Goal: Information Seeking & Learning: Find specific fact

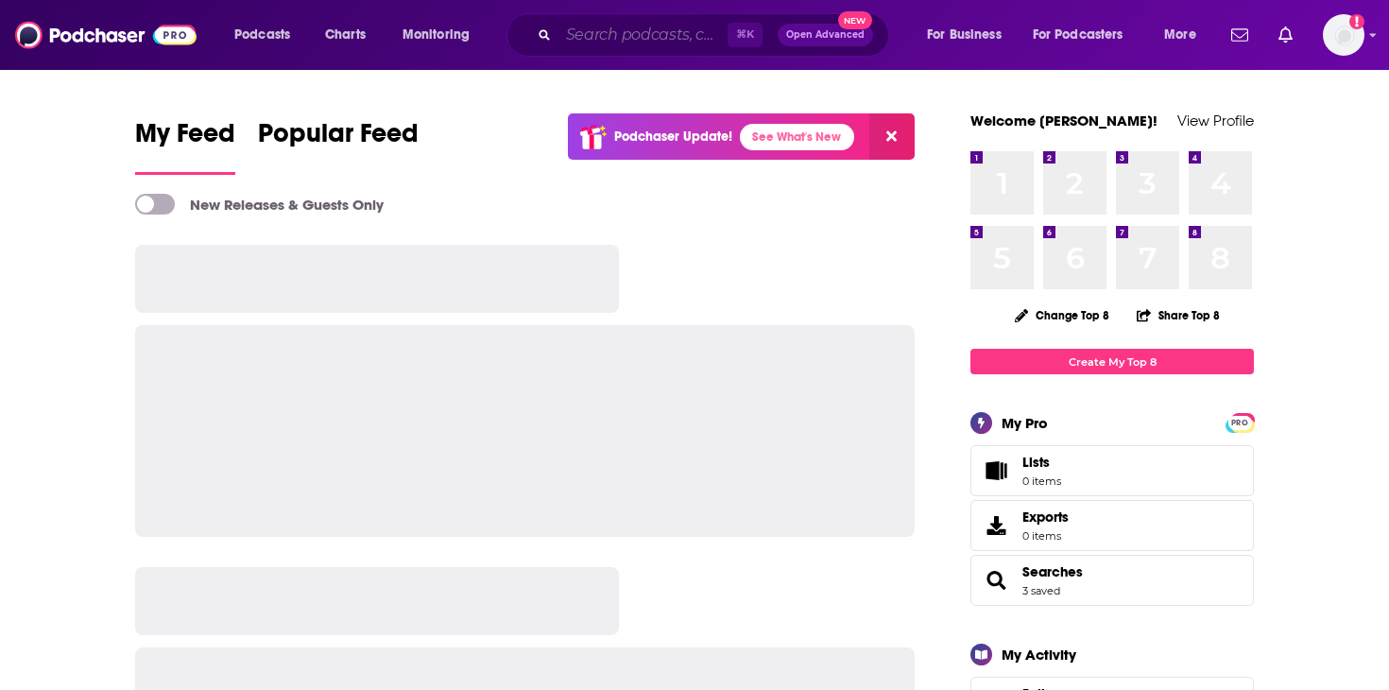
click at [644, 27] on input "Search podcasts, credits, & more..." at bounding box center [642, 35] width 169 height 30
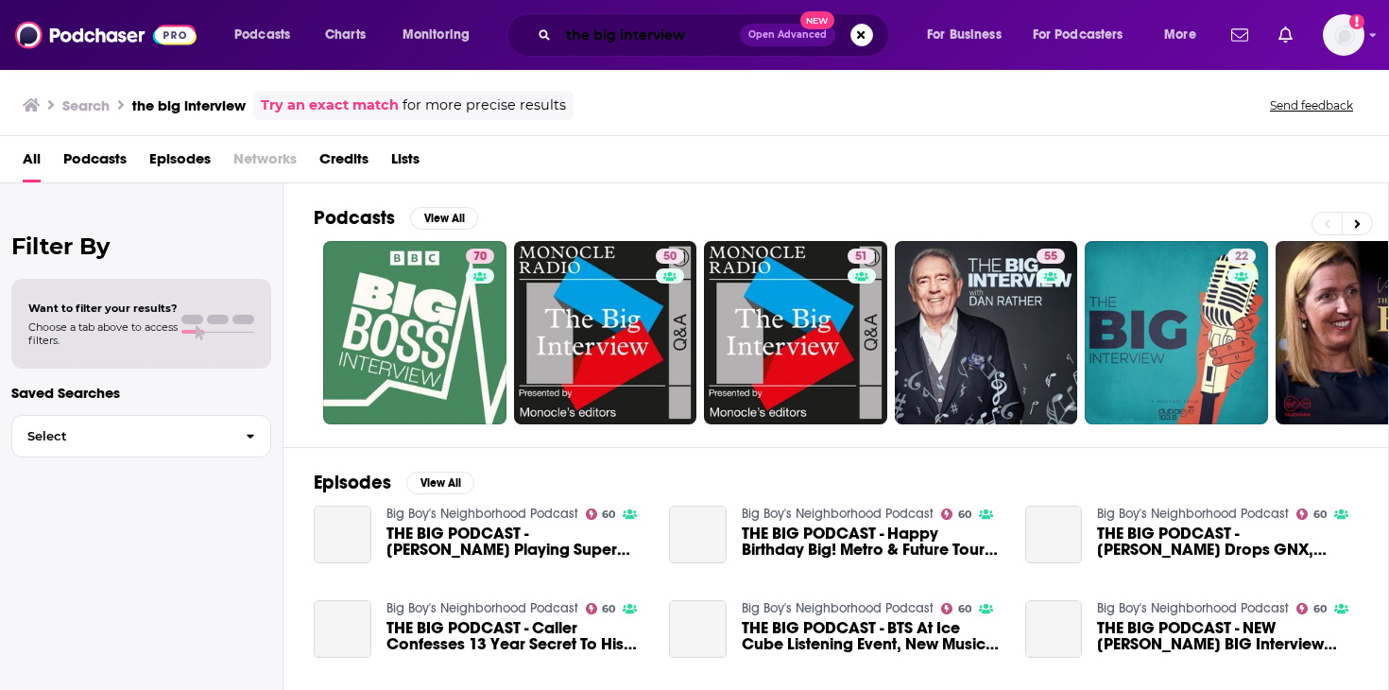
click at [703, 40] on input "the big interview" at bounding box center [648, 35] width 181 height 30
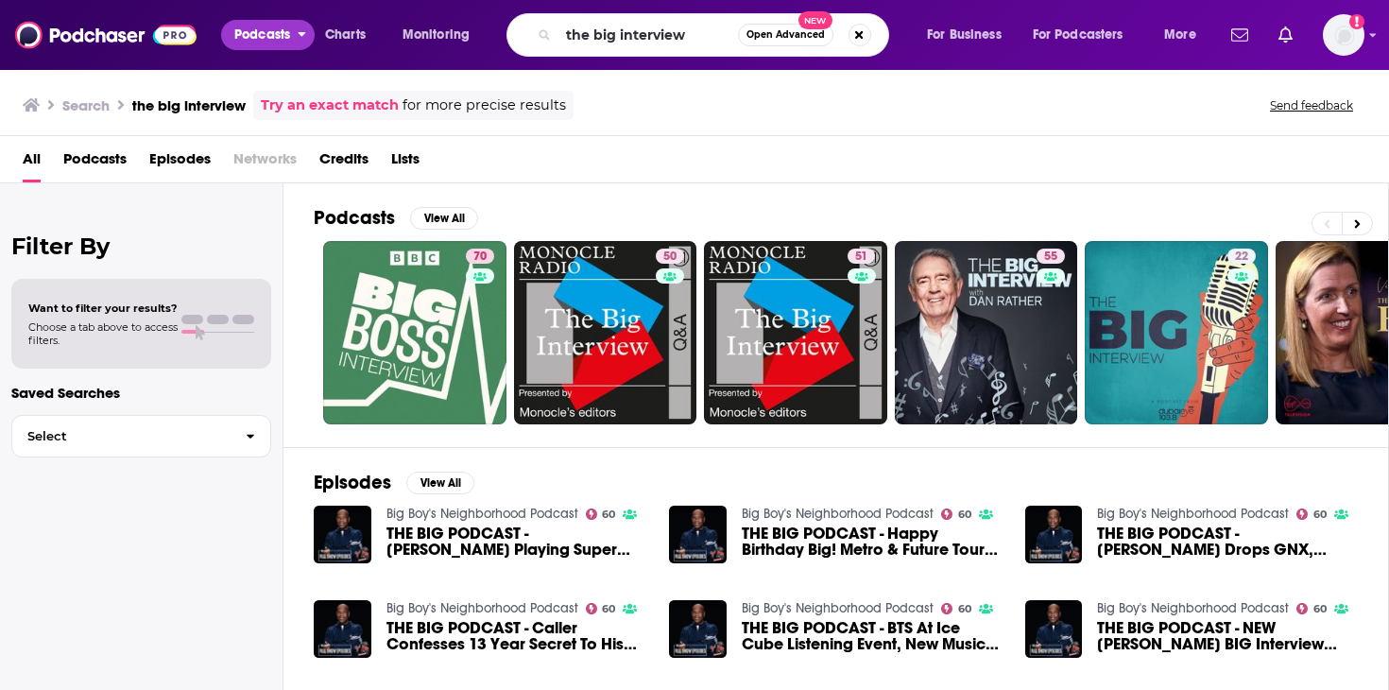
click at [266, 37] on span "Podcasts" at bounding box center [262, 35] width 56 height 26
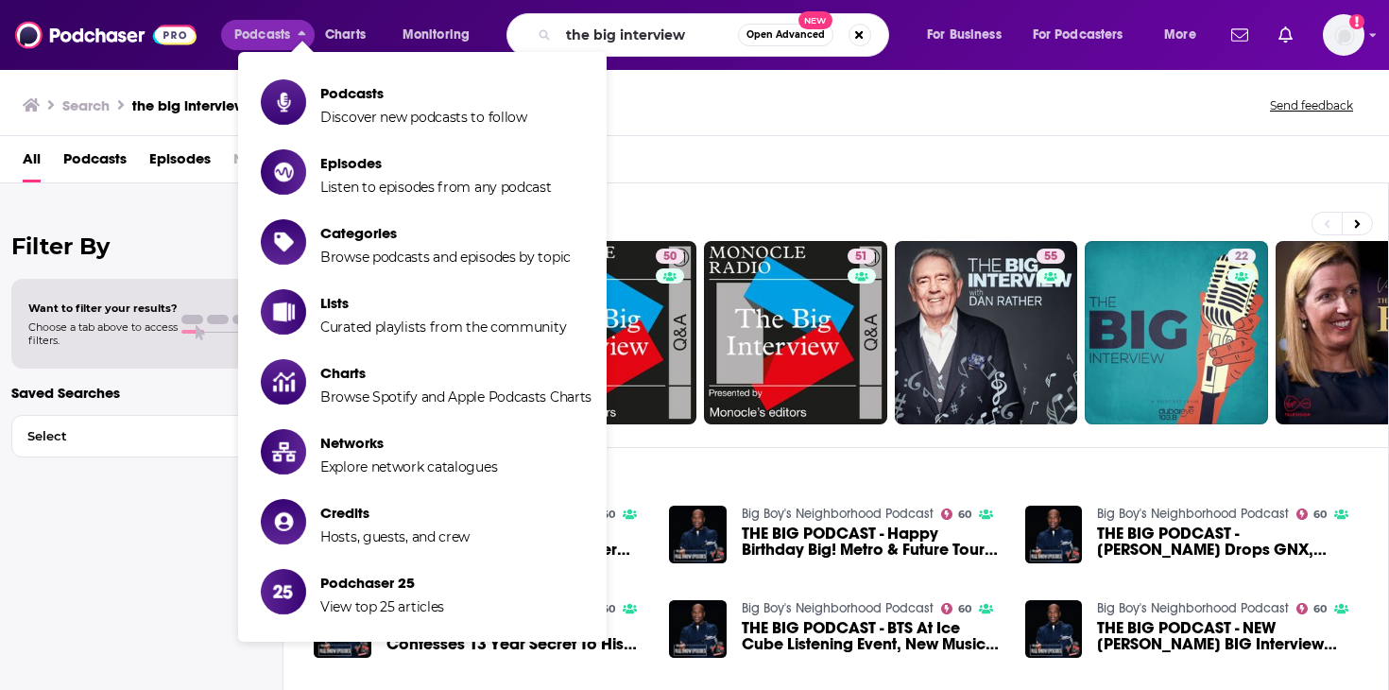
click at [319, 77] on li "Podcasts Discover new podcasts to follow" at bounding box center [422, 102] width 369 height 62
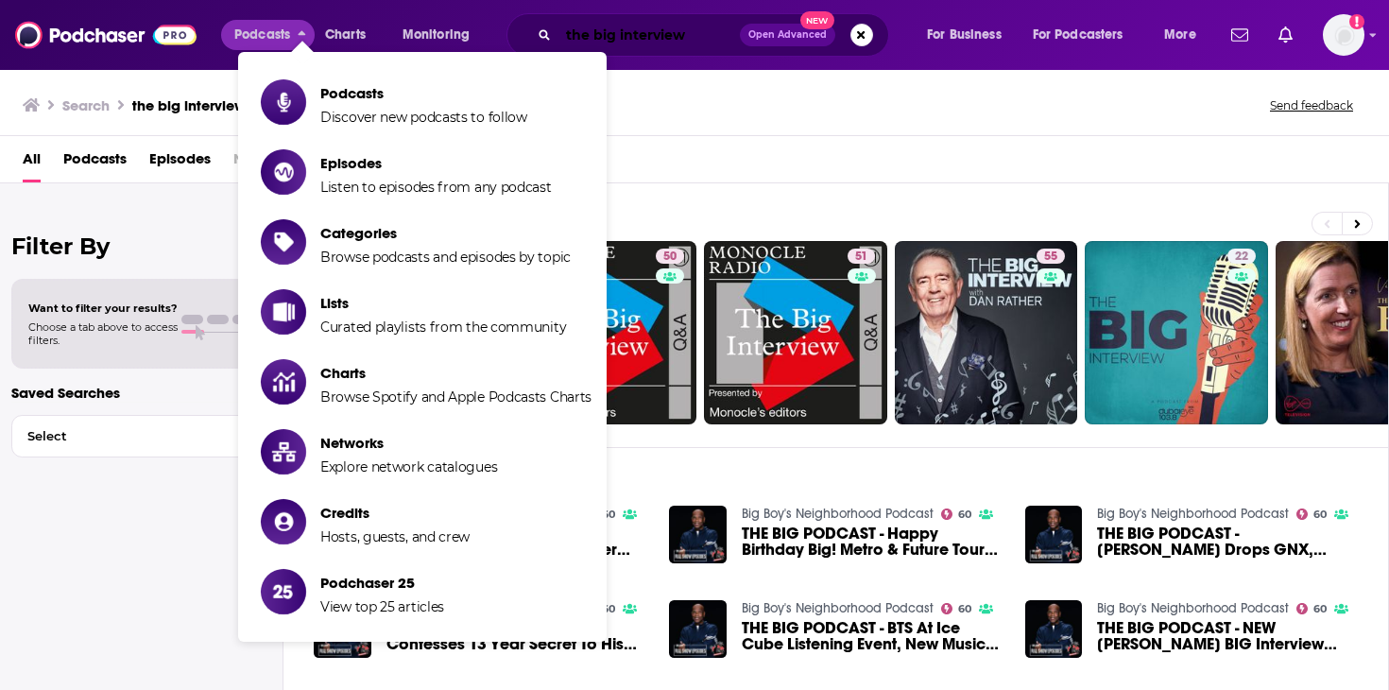
click at [705, 37] on input "the big interview" at bounding box center [648, 35] width 181 height 30
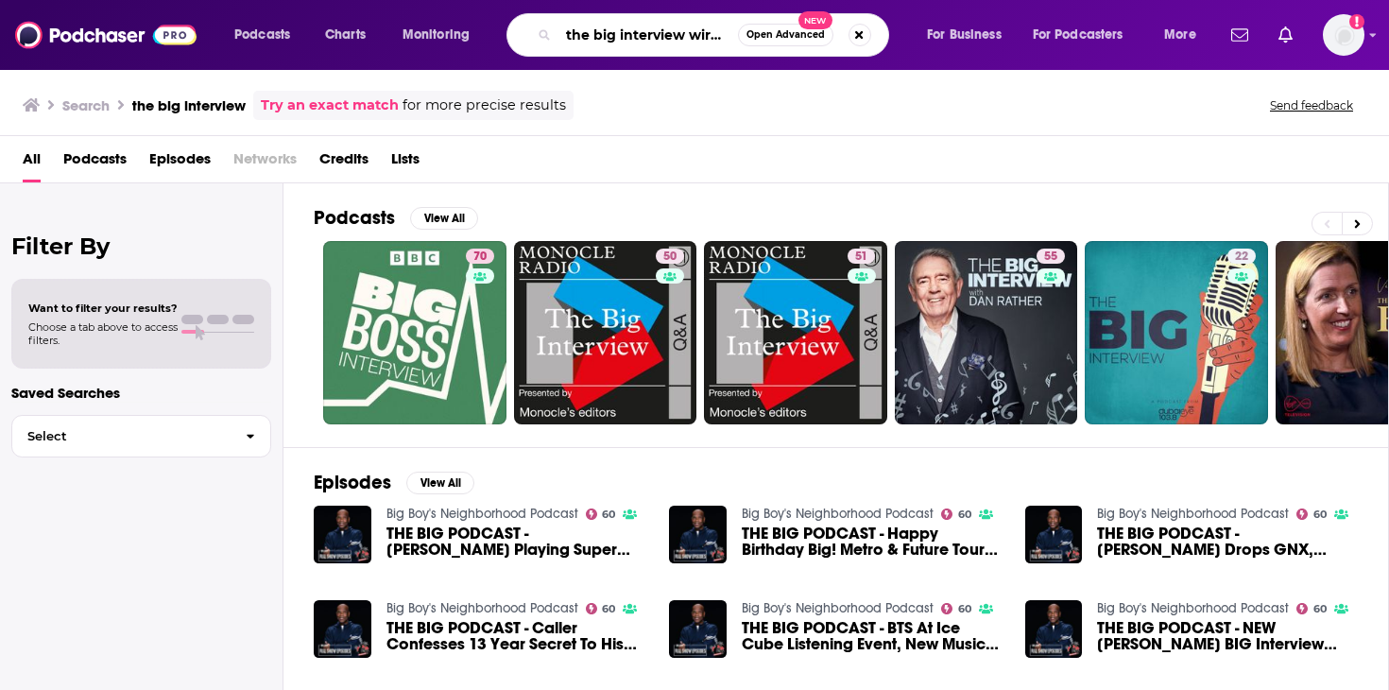
type input "the big interview wired"
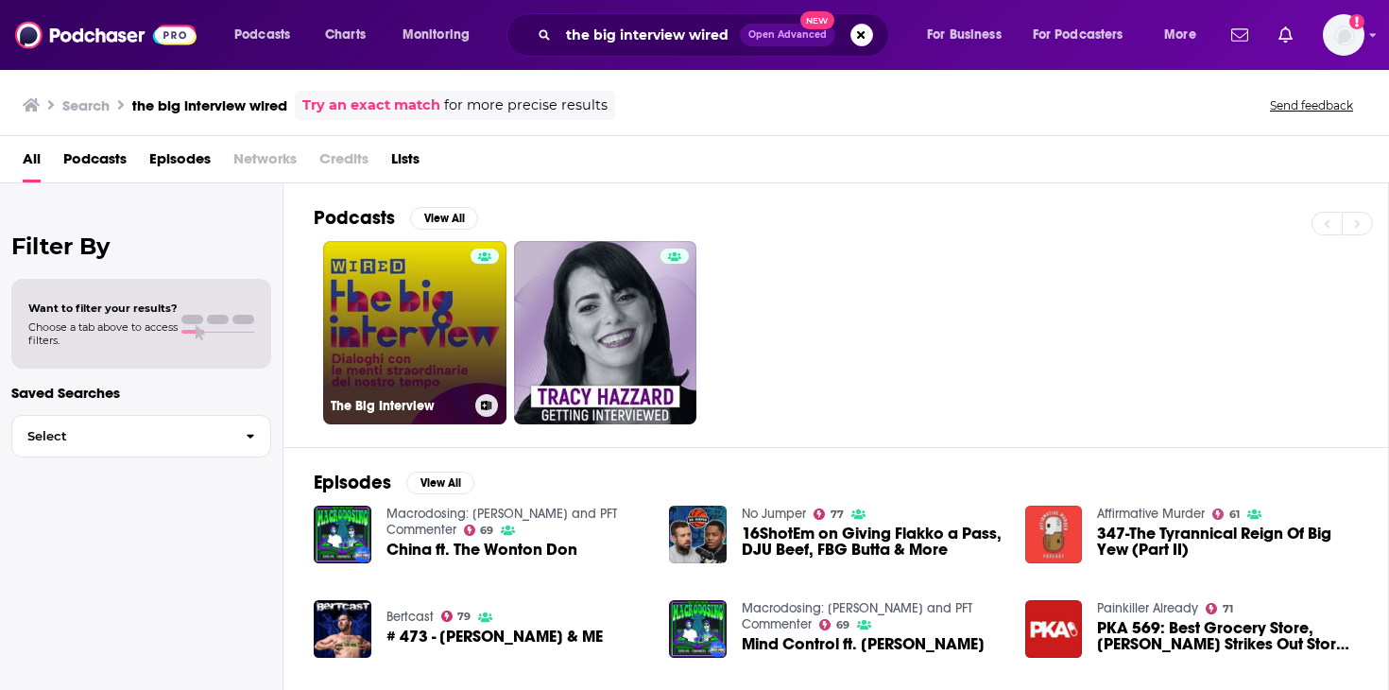
click at [444, 277] on link "The Big Interview" at bounding box center [414, 332] width 183 height 183
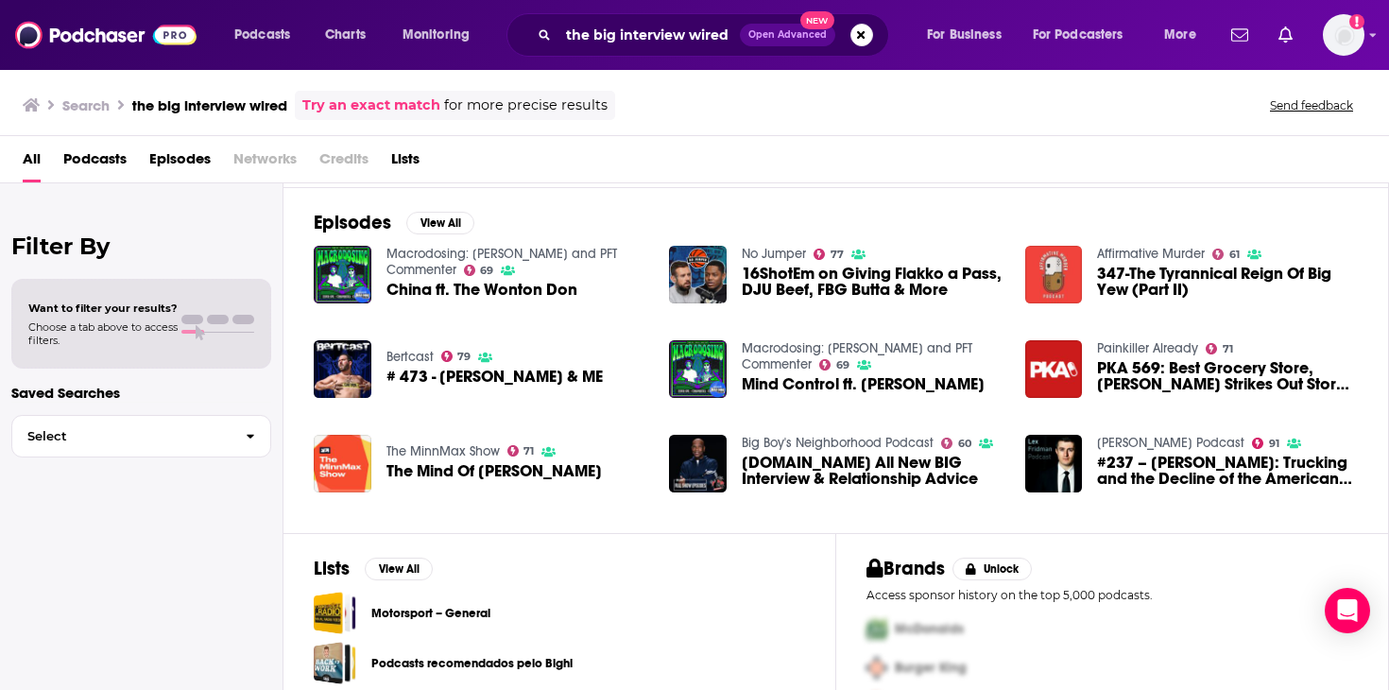
scroll to position [266, 0]
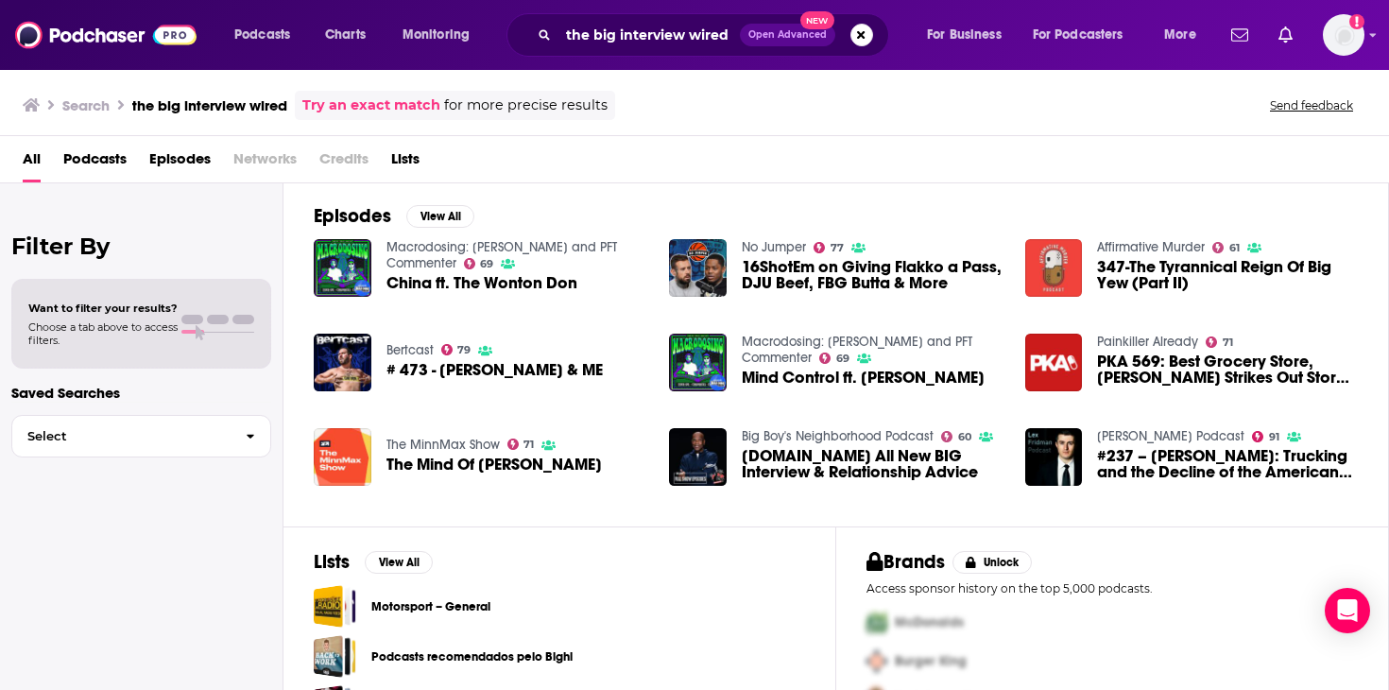
click at [113, 152] on span "Podcasts" at bounding box center [94, 163] width 63 height 39
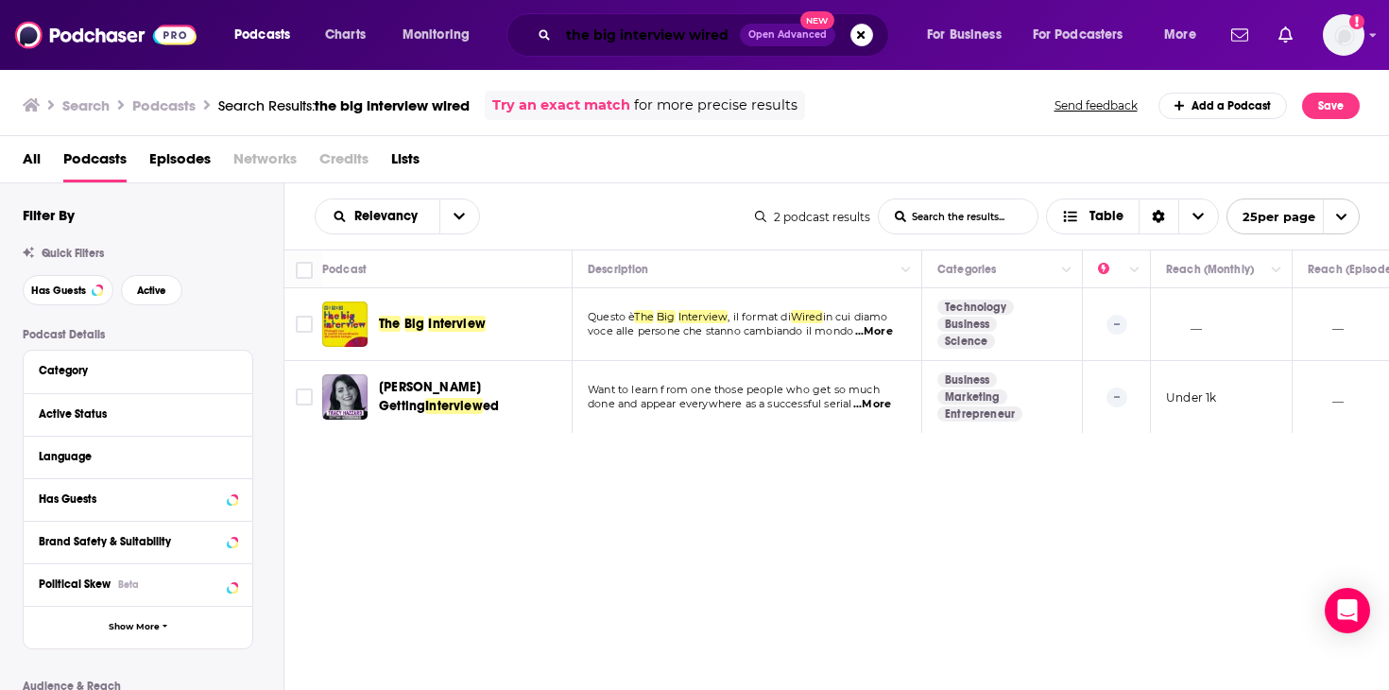
click at [636, 29] on input "the big interview wired" at bounding box center [648, 35] width 181 height 30
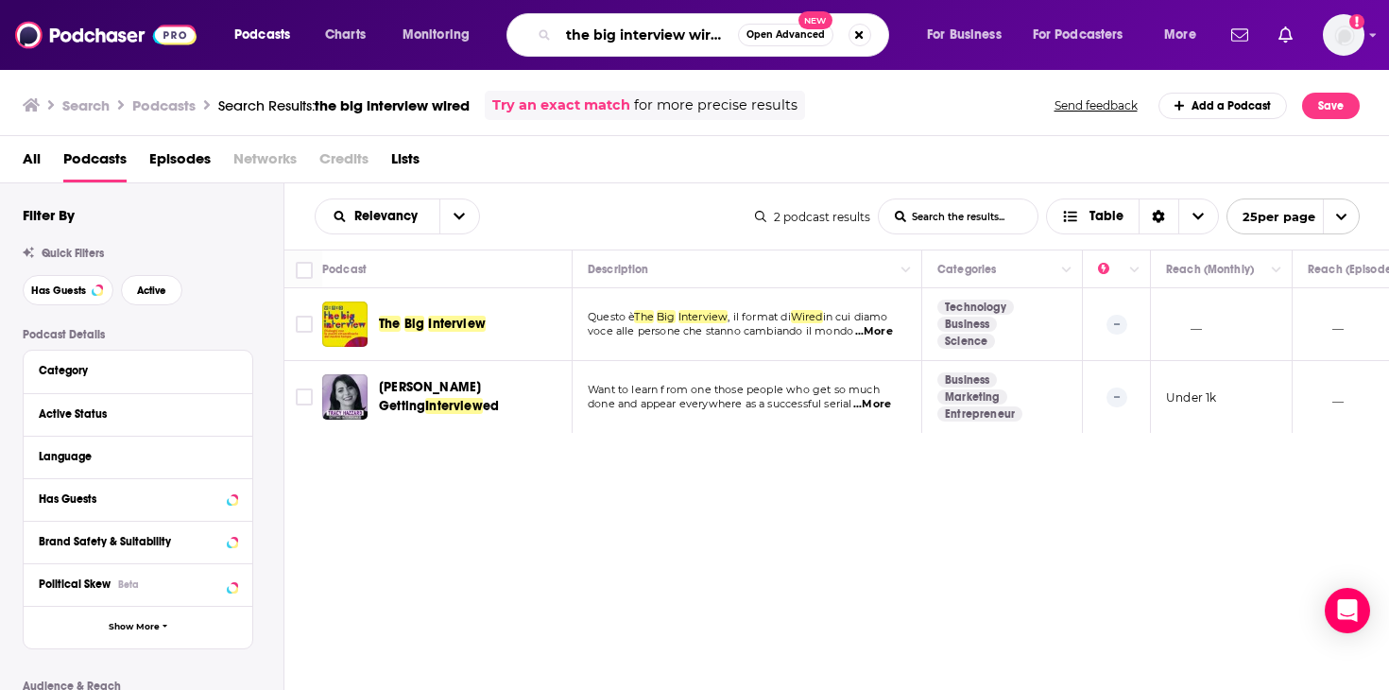
click at [636, 29] on input "the big interview wired" at bounding box center [648, 35] width 180 height 30
type input "the big interview"
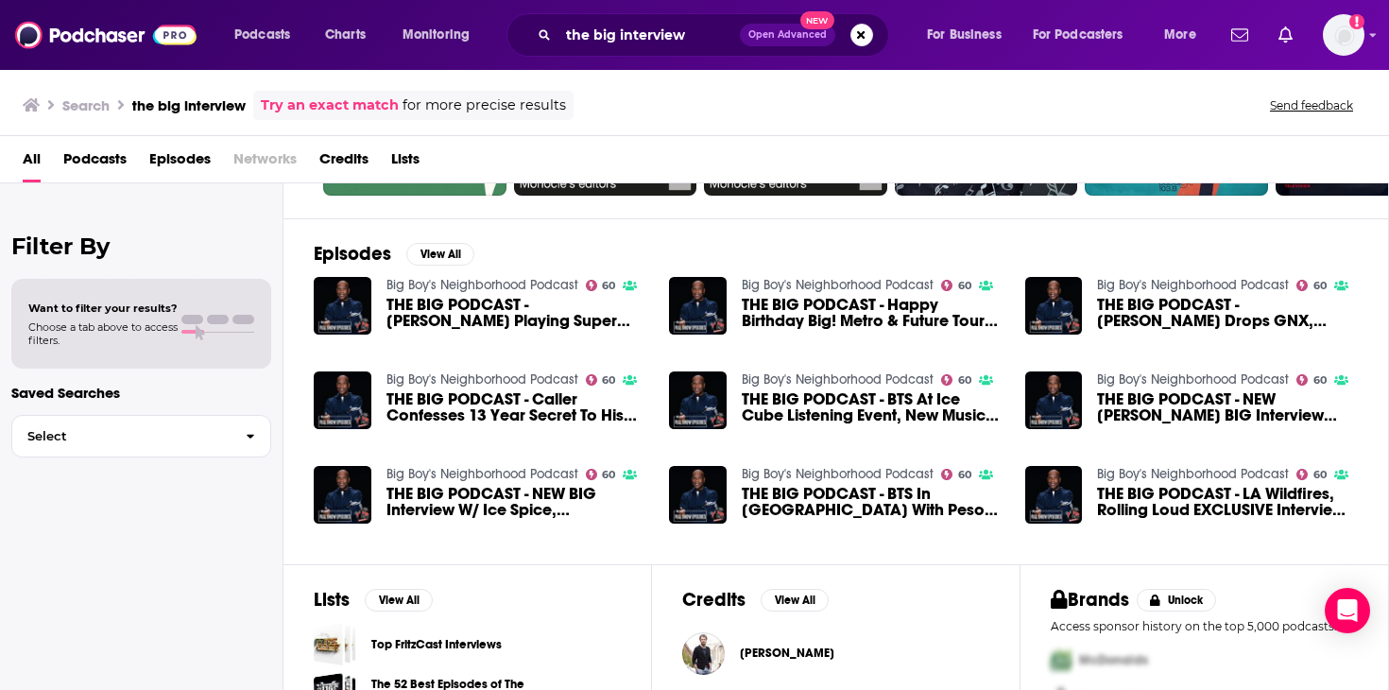
scroll to position [377, 0]
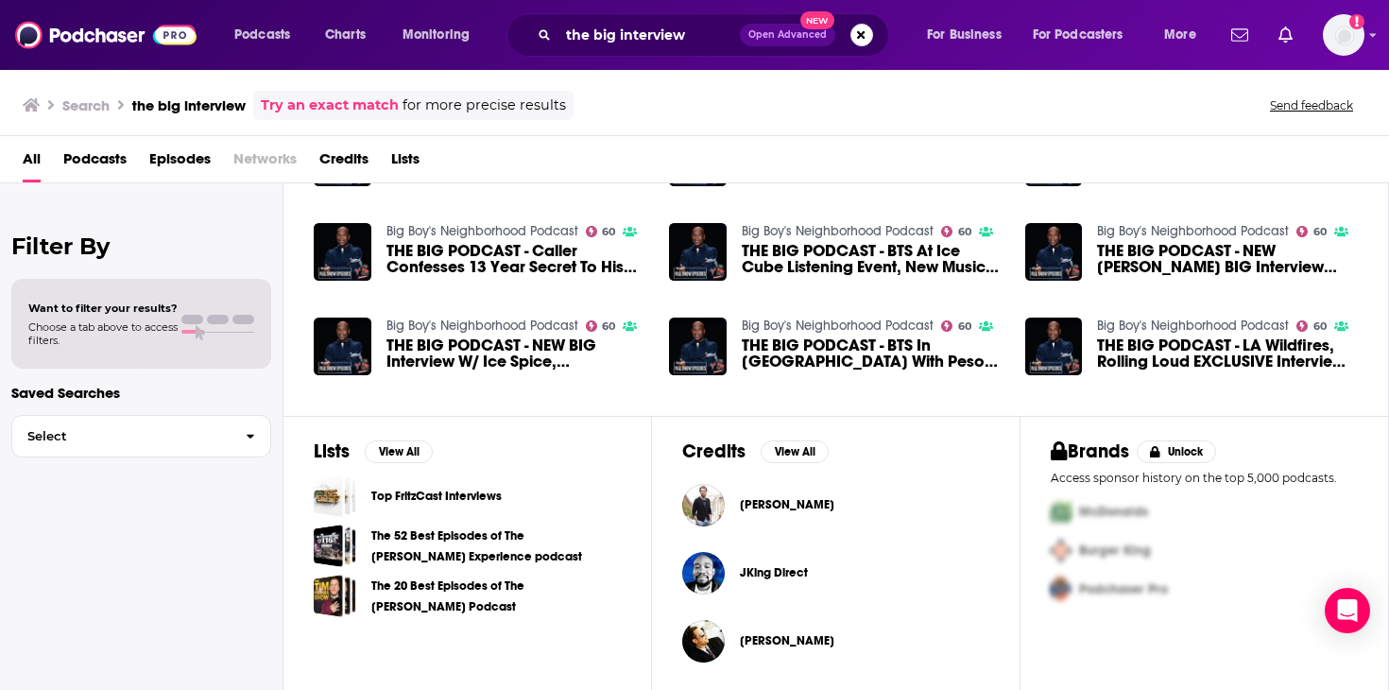
click at [777, 42] on button "Open Advanced New" at bounding box center [787, 35] width 95 height 23
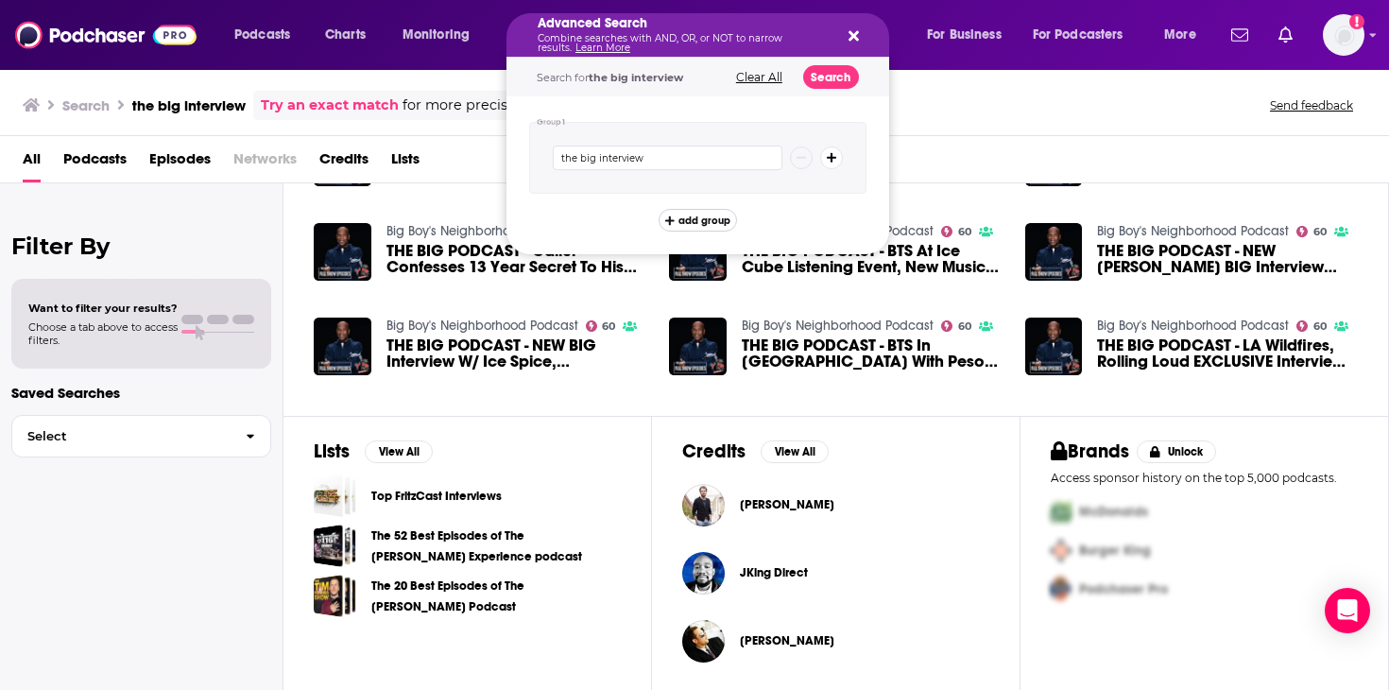
click at [715, 226] on button "add group" at bounding box center [698, 220] width 78 height 23
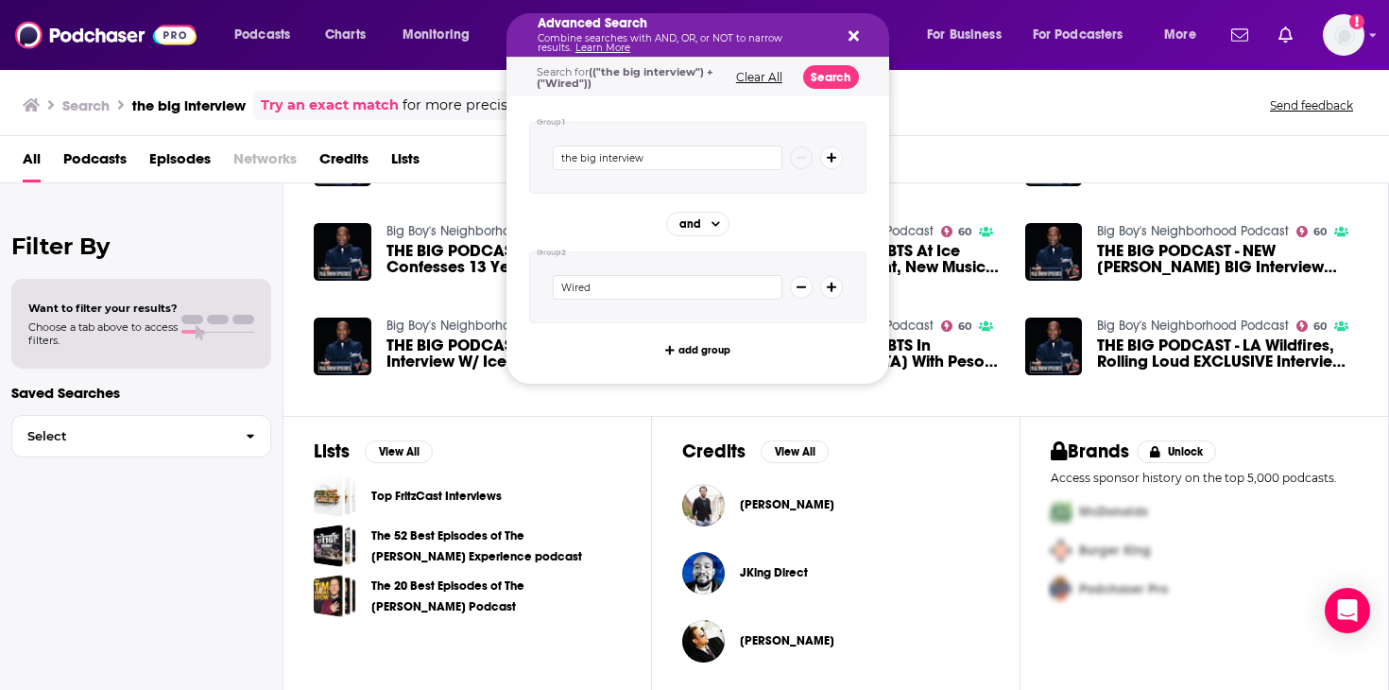
type input "Wired"
click at [659, 345] on div "Group 1 the big interview Group 2 and Wired add group" at bounding box center [697, 239] width 383 height 287
click at [673, 345] on icon "Search podcasts, credits, & more..." at bounding box center [669, 350] width 9 height 10
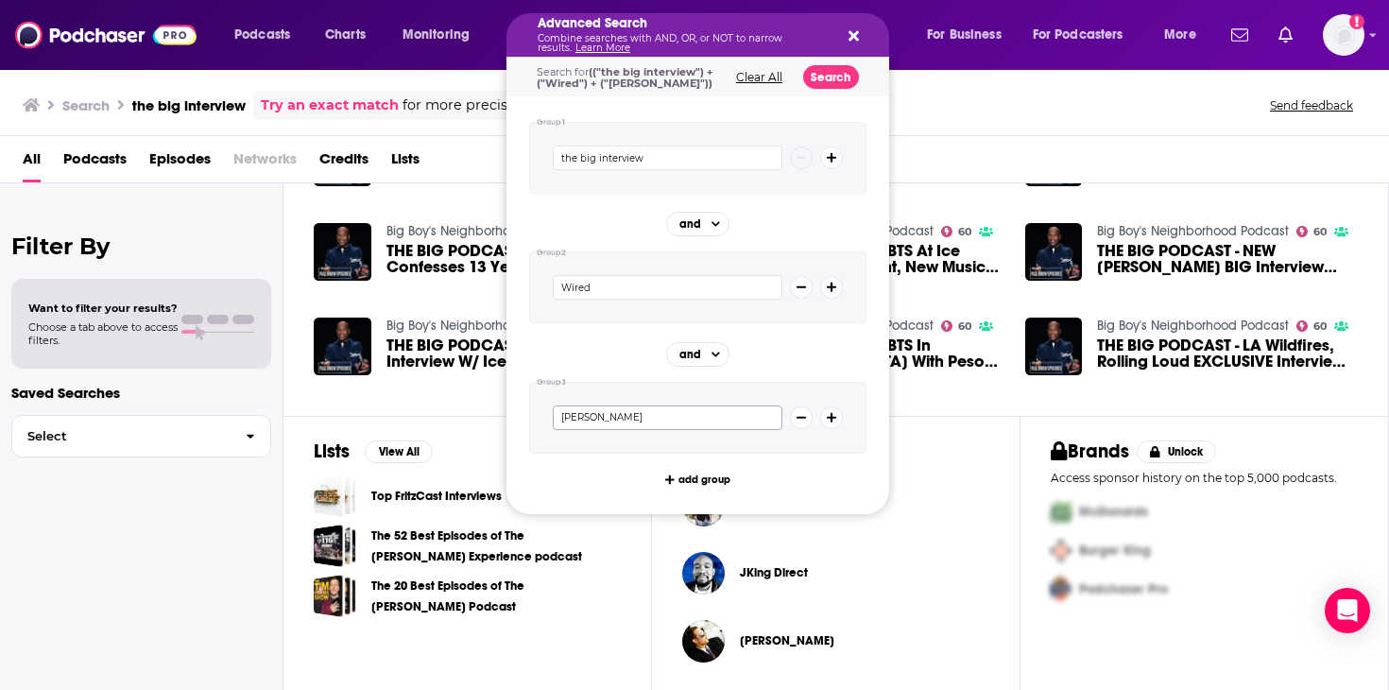
type input "[PERSON_NAME]"
click at [828, 77] on button "Search" at bounding box center [831, 77] width 56 height 24
